Goal: Use online tool/utility: Utilize a website feature to perform a specific function

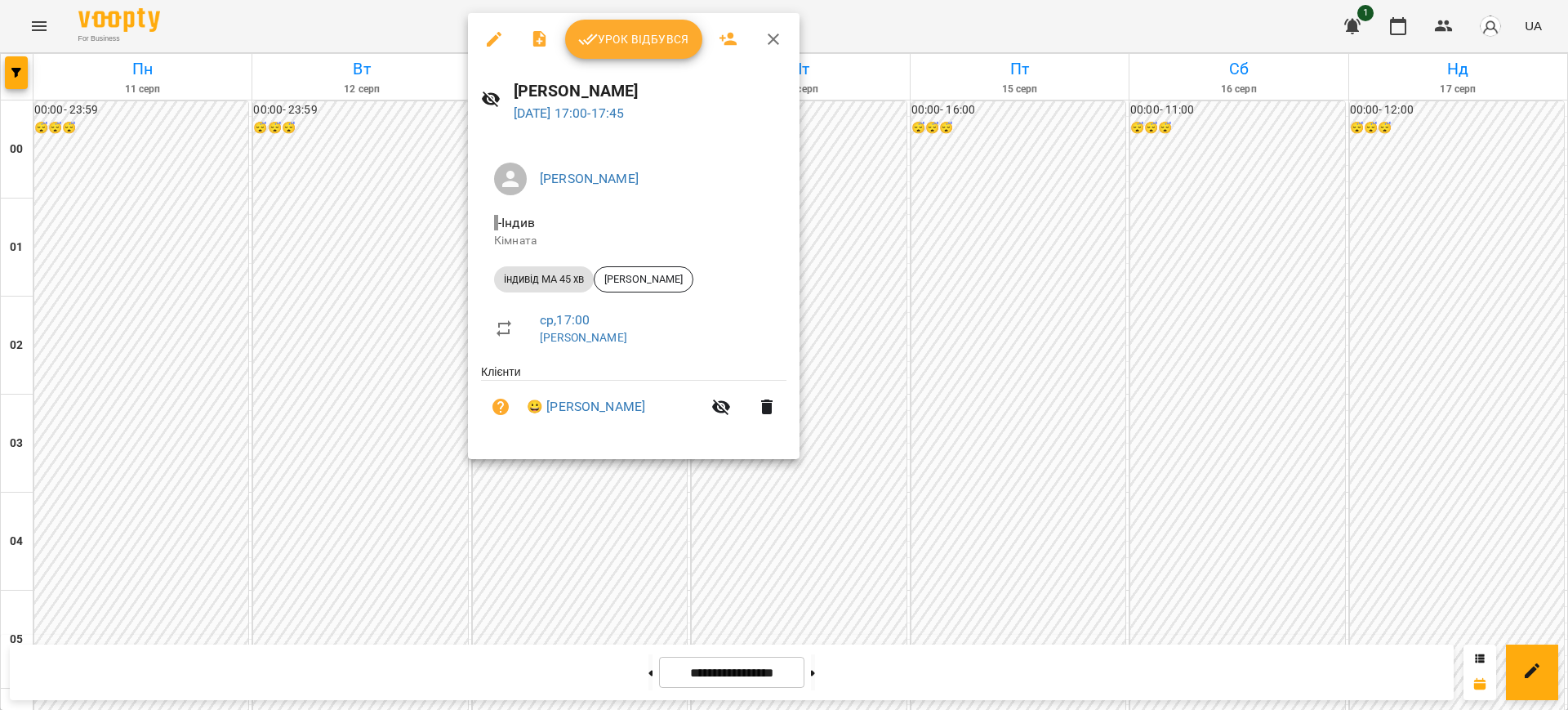
scroll to position [1494, 0]
click at [634, 27] on button "Урок відбувся" at bounding box center [634, 39] width 137 height 39
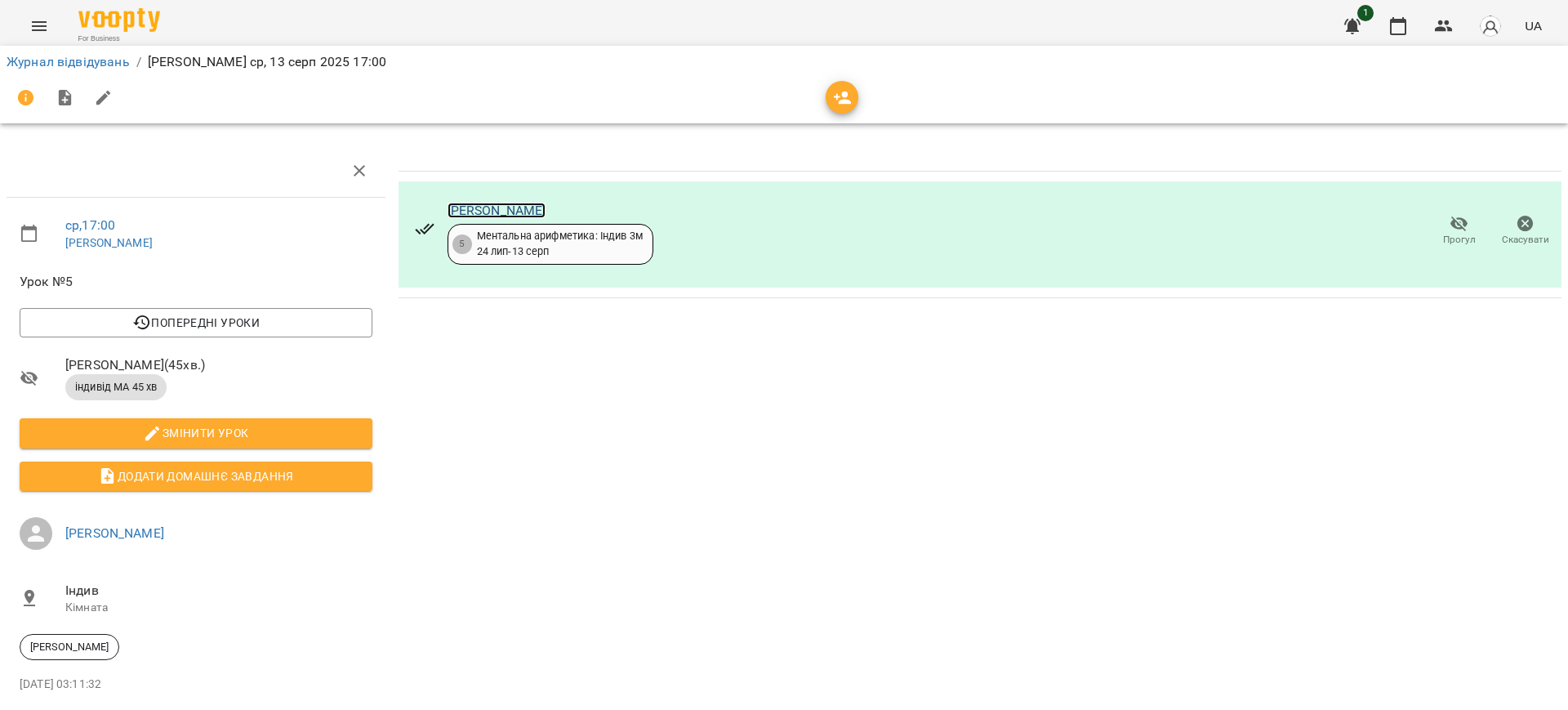
click at [482, 207] on link "[PERSON_NAME]" at bounding box center [497, 210] width 99 height 15
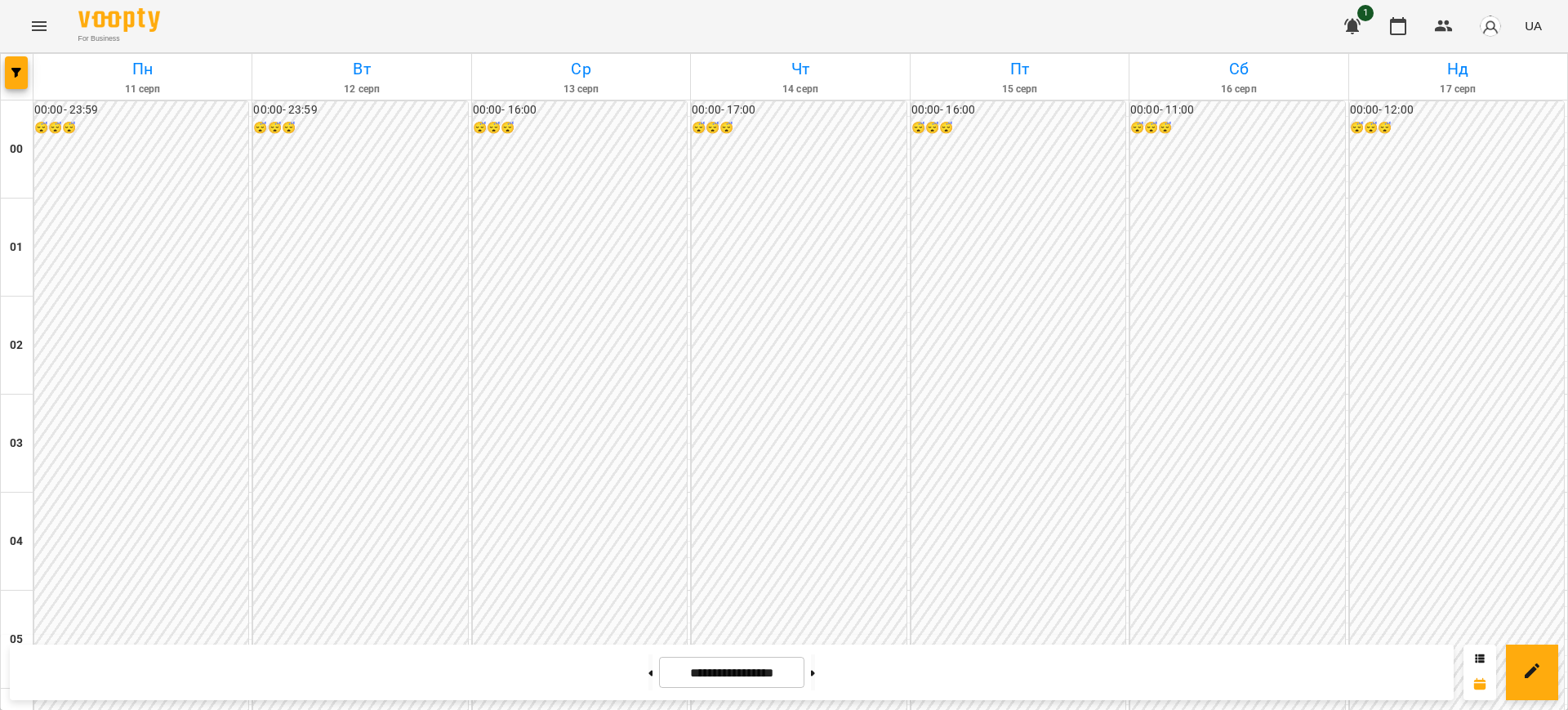
scroll to position [1555, 0]
click at [38, 34] on icon "Menu" at bounding box center [39, 25] width 19 height 19
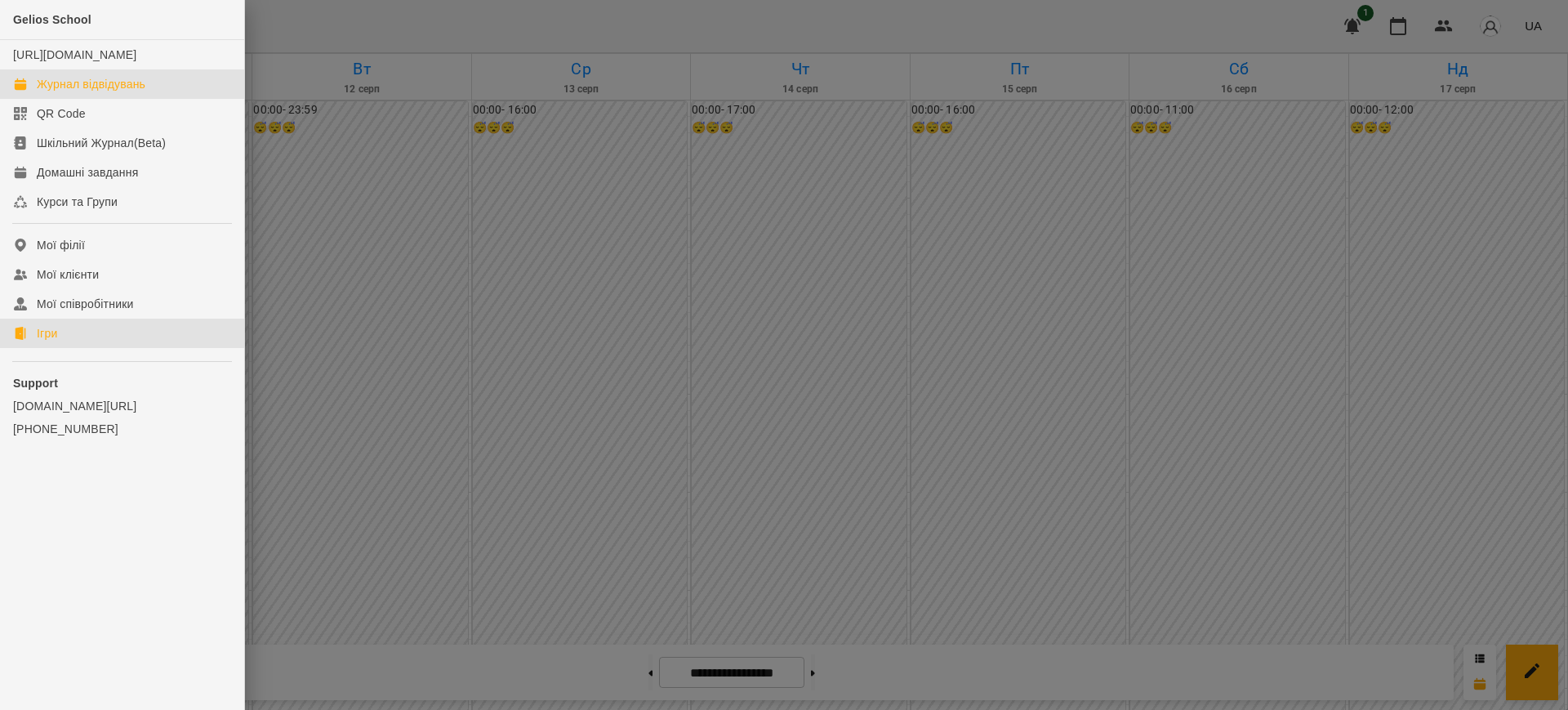
click at [63, 348] on link "Ігри" at bounding box center [122, 333] width 245 height 29
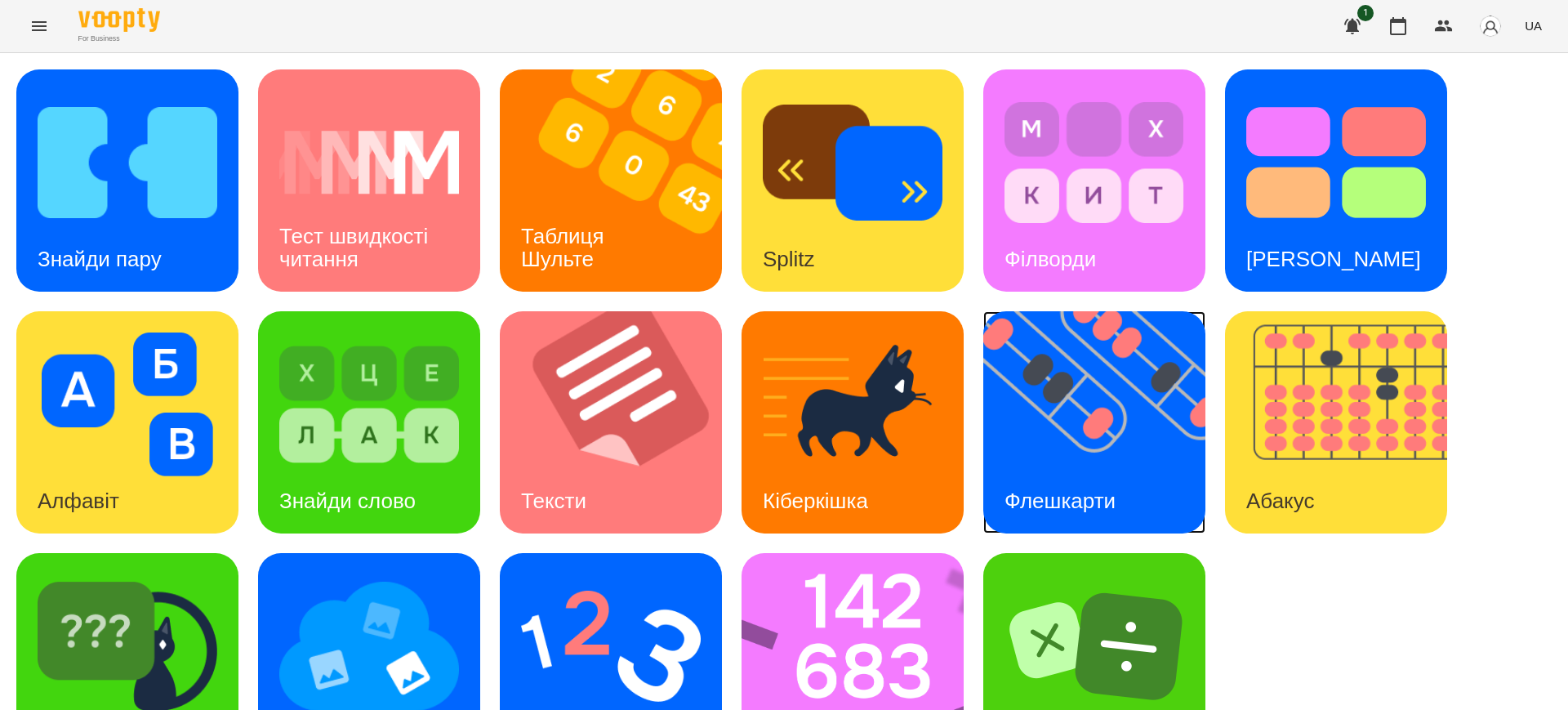
click at [1056, 481] on div "Флешкарти" at bounding box center [1060, 501] width 154 height 65
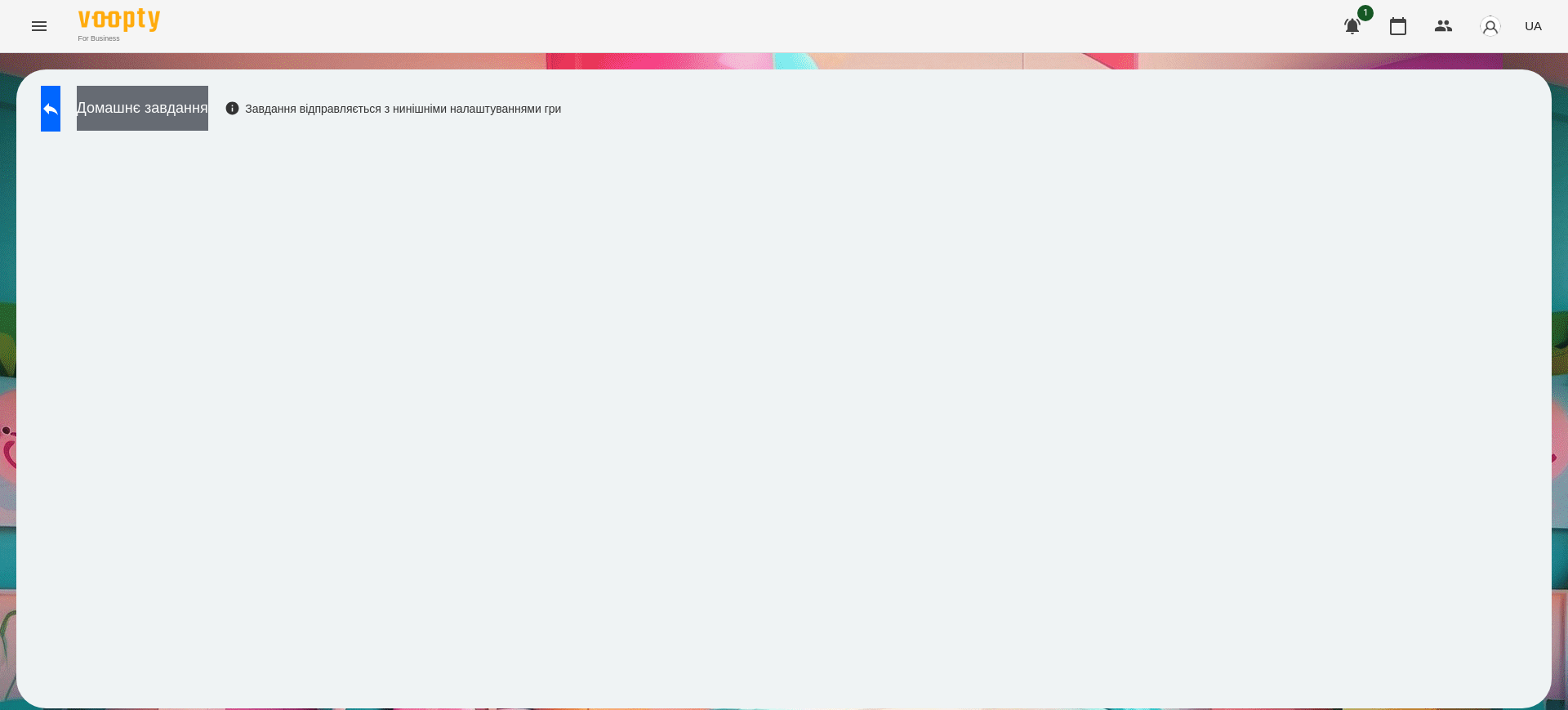
click at [208, 116] on button "Домашнє завдання" at bounding box center [142, 108] width 131 height 45
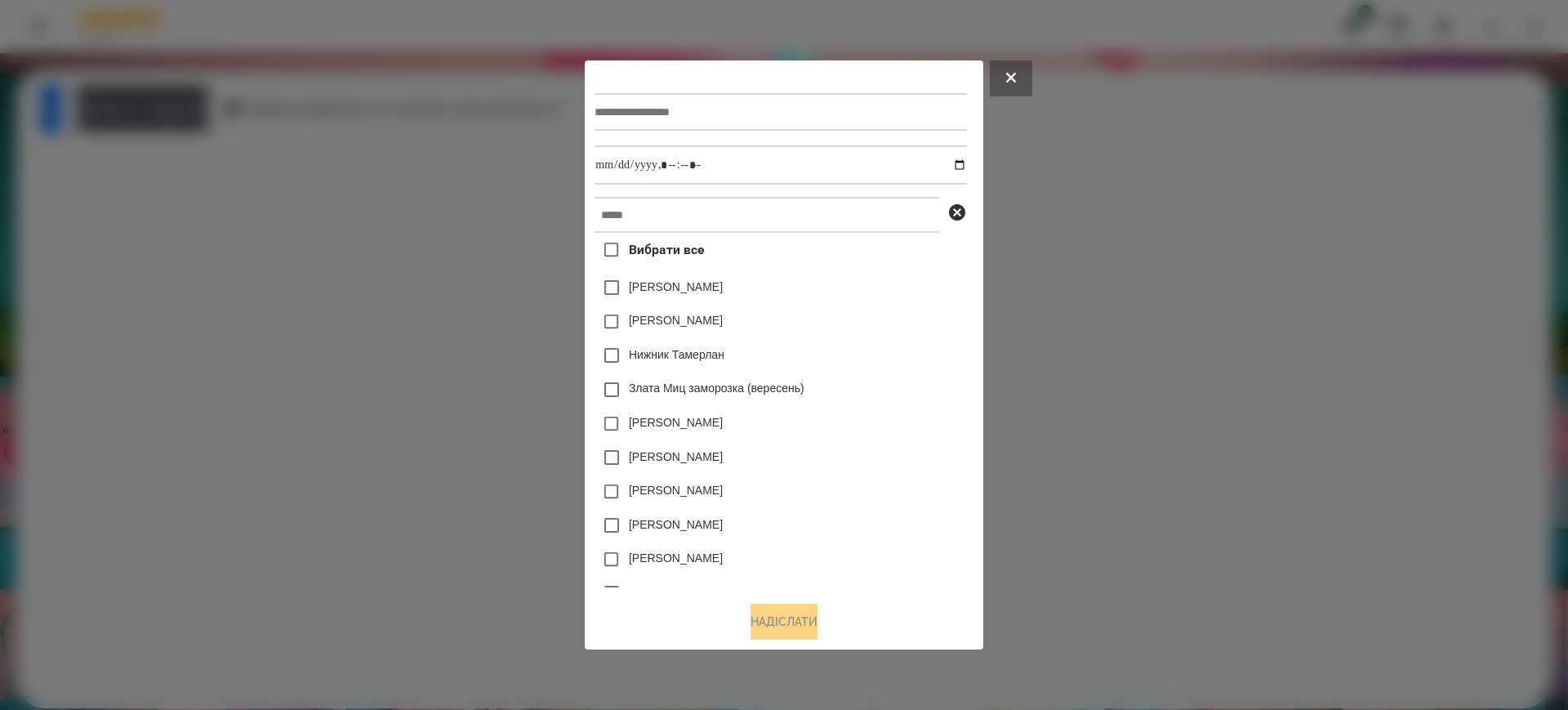
click at [436, 24] on div at bounding box center [784, 355] width 1568 height 710
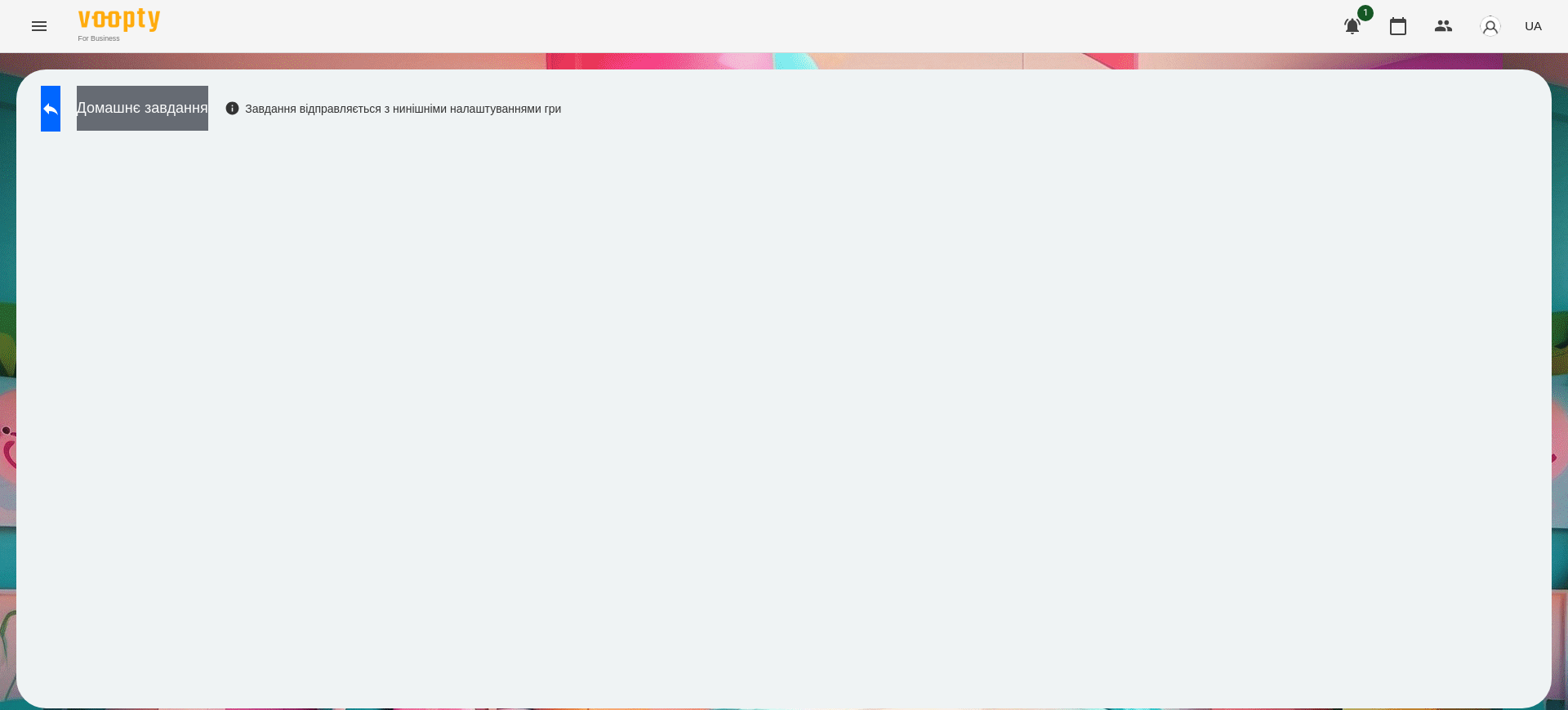
click at [208, 114] on button "Домашнє завдання" at bounding box center [142, 108] width 131 height 45
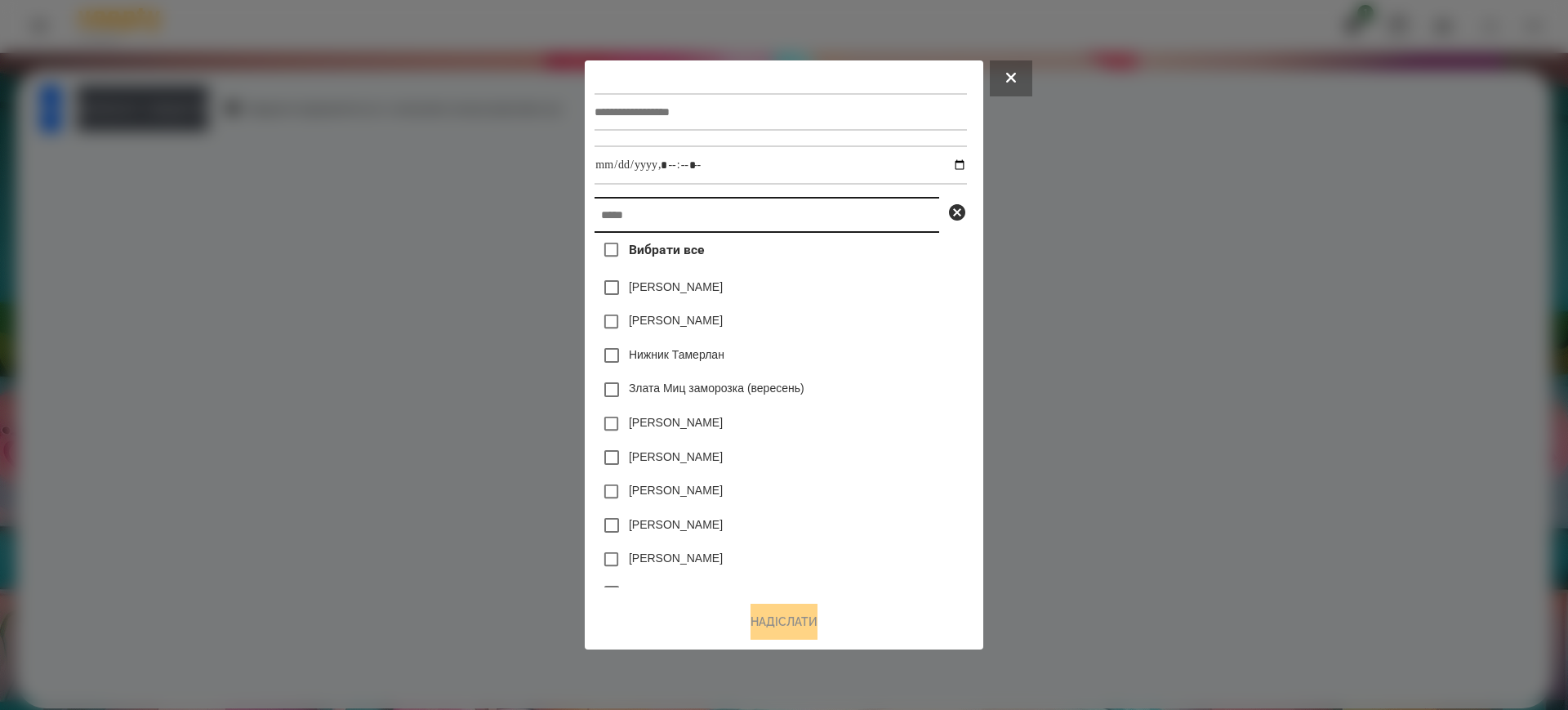
click at [621, 216] on input "text" at bounding box center [767, 214] width 345 height 36
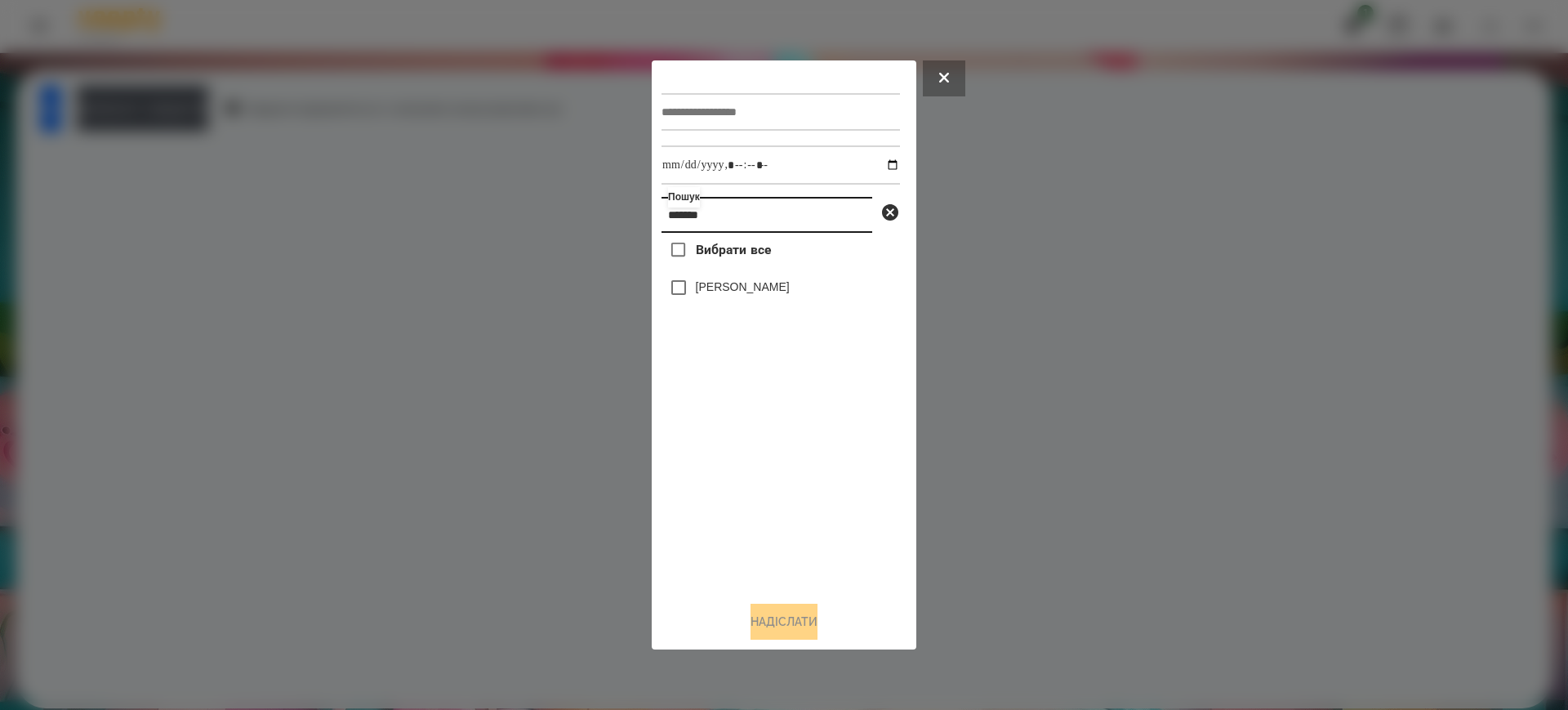
type input "*******"
click at [997, 443] on div at bounding box center [784, 355] width 1568 height 710
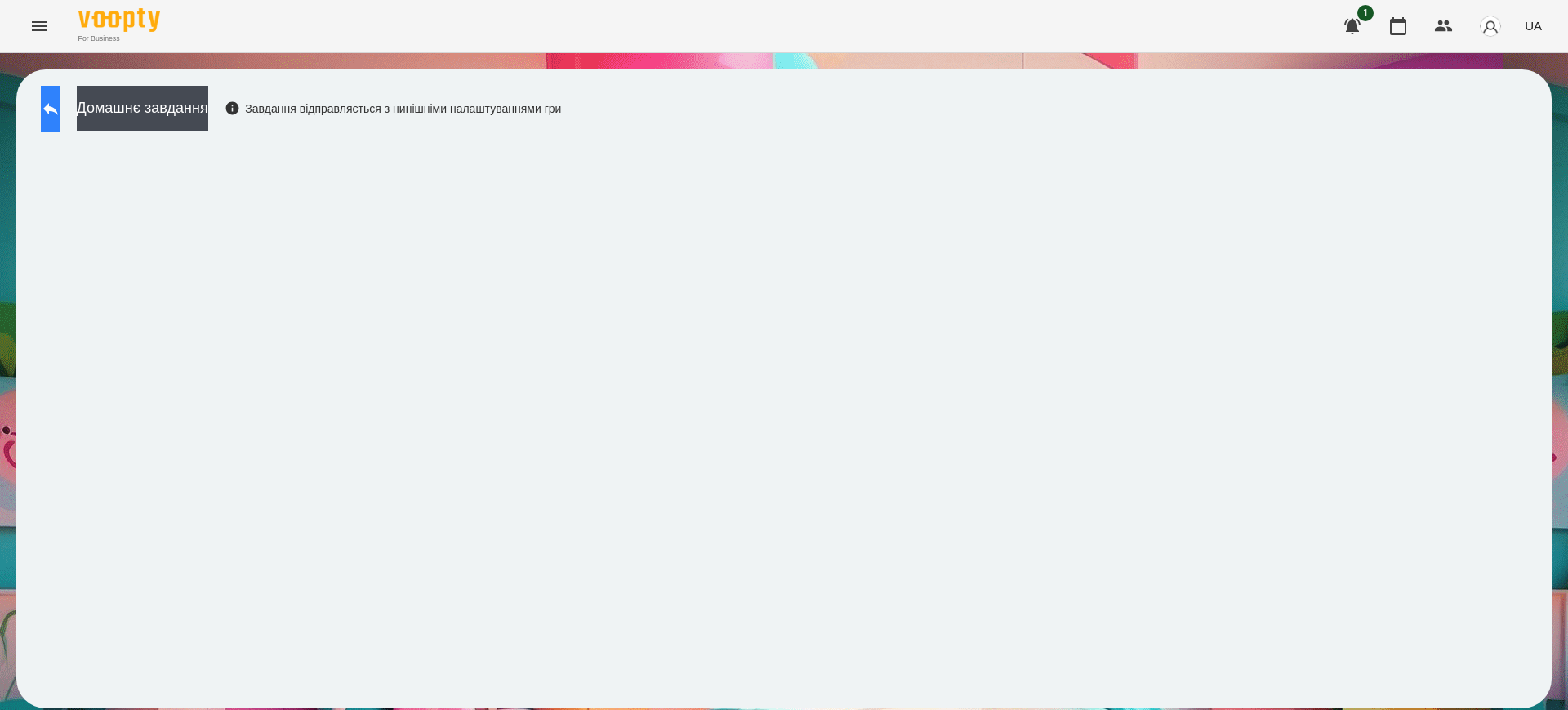
click at [61, 116] on icon at bounding box center [50, 108] width 19 height 19
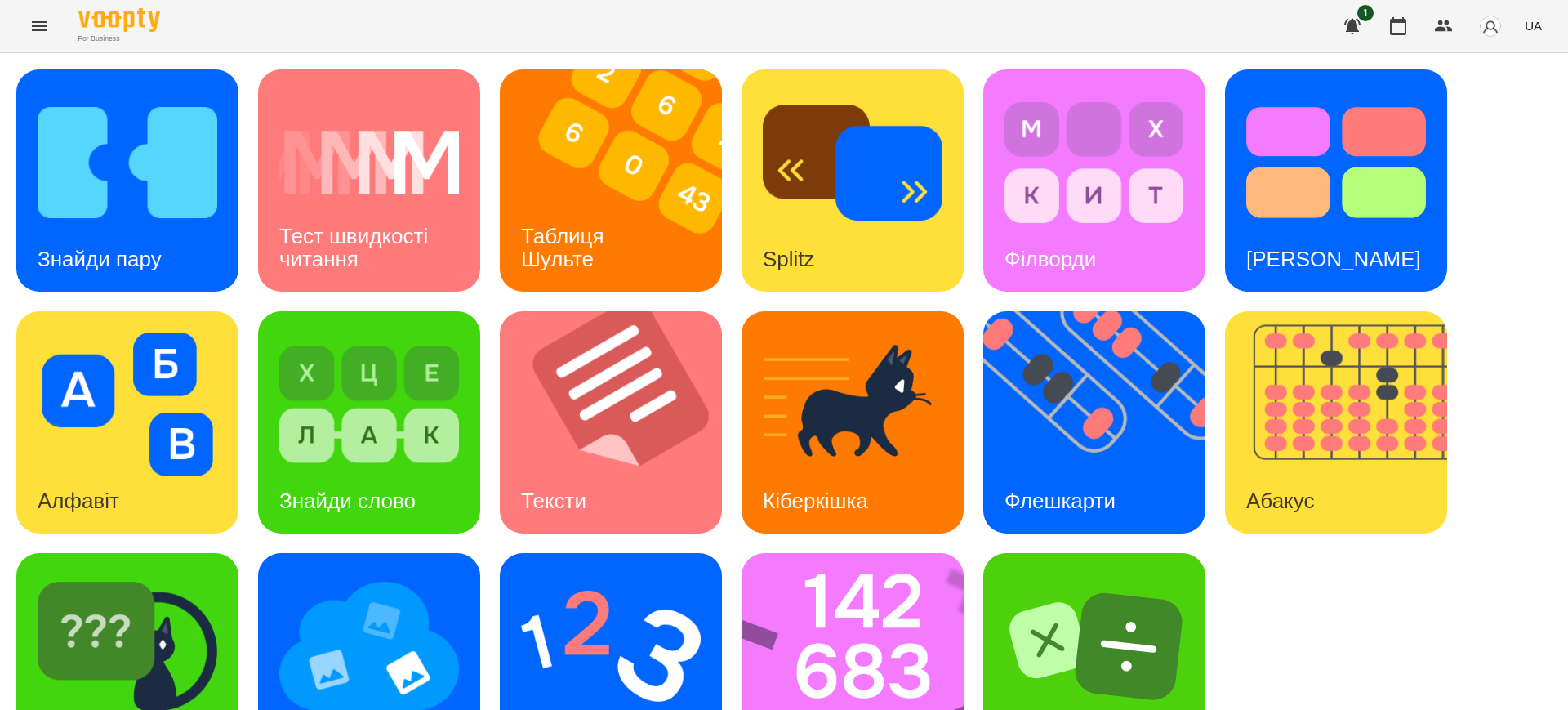
click at [1536, 13] on button "UA" at bounding box center [1534, 26] width 30 height 30
click at [1500, 71] on div "English" at bounding box center [1502, 62] width 83 height 29
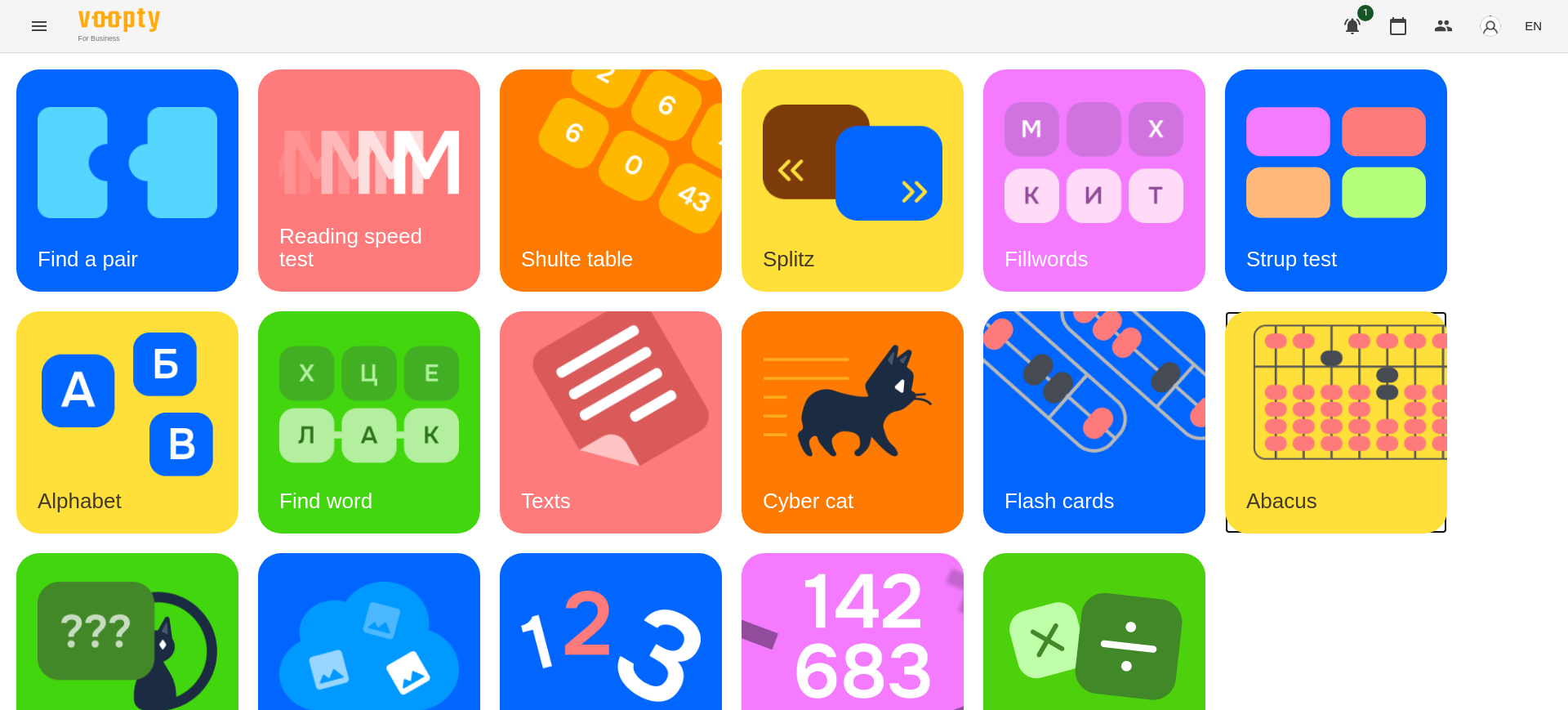
click at [1343, 423] on img at bounding box center [1346, 422] width 243 height 222
